Goal: Information Seeking & Learning: Learn about a topic

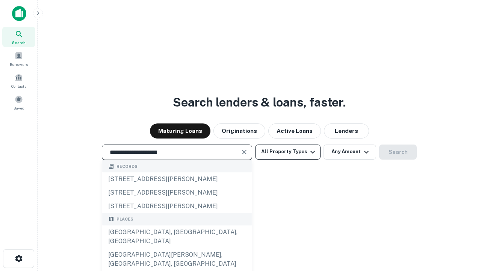
click at [177, 248] on div "[GEOGRAPHIC_DATA], [GEOGRAPHIC_DATA], [GEOGRAPHIC_DATA]" at bounding box center [177, 236] width 150 height 23
click at [288, 151] on button "All Property Types" at bounding box center [287, 151] width 65 height 15
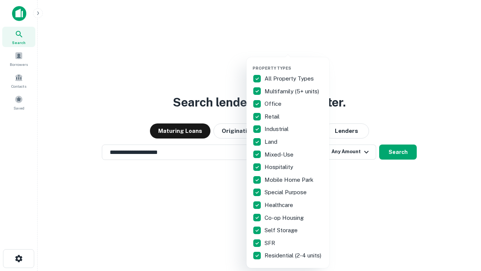
type input "**********"
click at [294, 63] on button "button" at bounding box center [294, 63] width 83 height 0
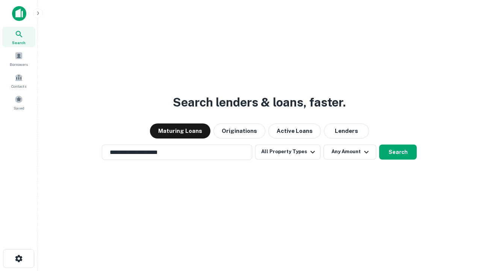
scroll to position [12, 0]
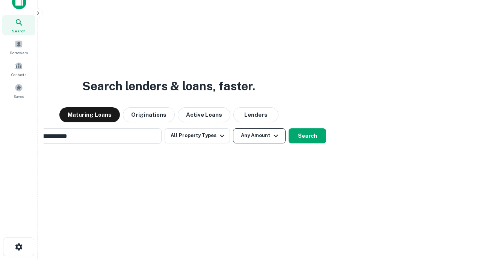
click at [233, 128] on button "Any Amount" at bounding box center [259, 135] width 53 height 15
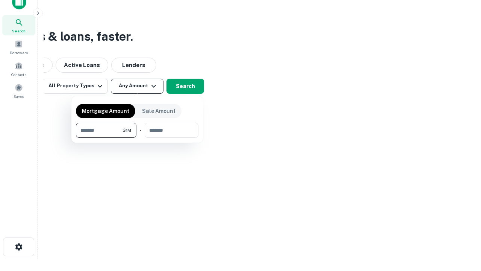
scroll to position [12, 0]
type input "*******"
click at [137, 138] on button "button" at bounding box center [137, 138] width 123 height 0
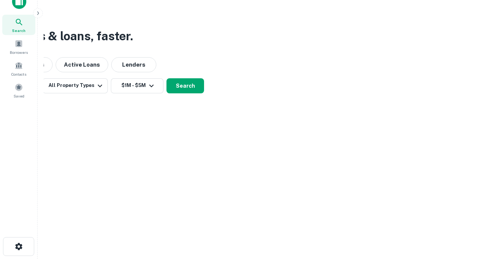
scroll to position [12, 0]
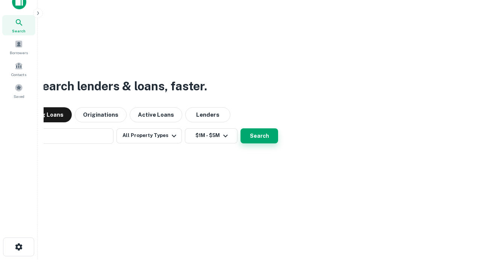
click at [241, 128] on button "Search" at bounding box center [260, 135] width 38 height 15
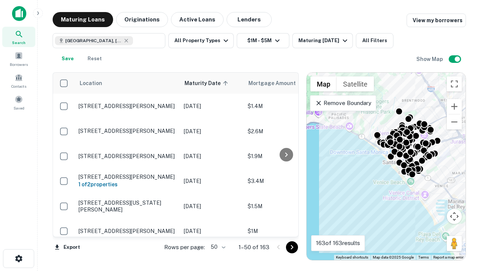
click at [217, 247] on body "Search Borrowers Contacts Saved Maturing Loans Originations Active Loans Lender…" at bounding box center [240, 135] width 481 height 271
click at [217, 228] on li "25" at bounding box center [217, 228] width 22 height 14
